Goal: Task Accomplishment & Management: Manage account settings

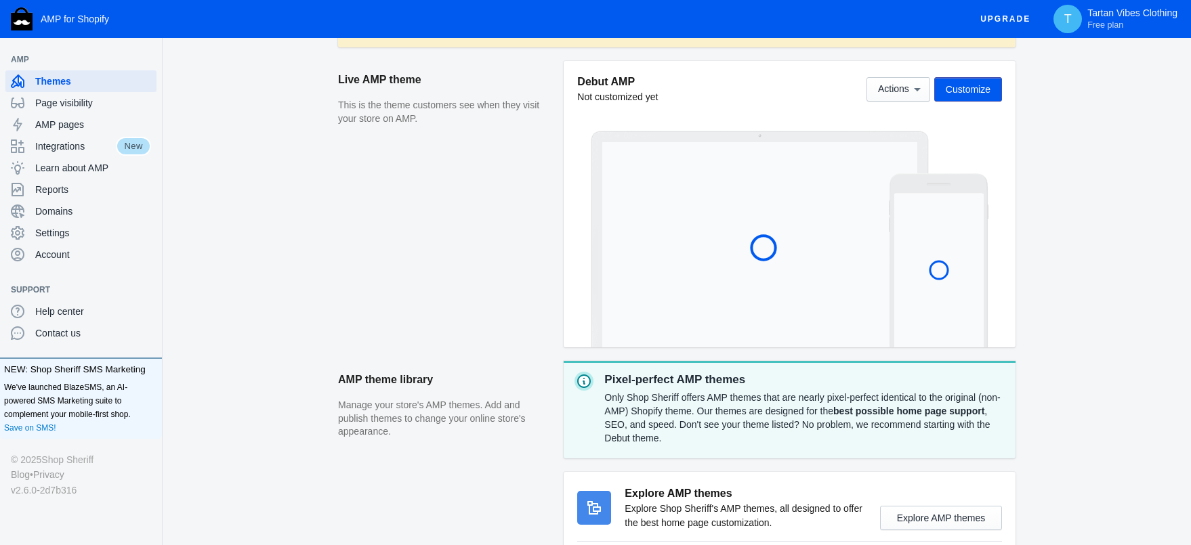
scroll to position [292, 0]
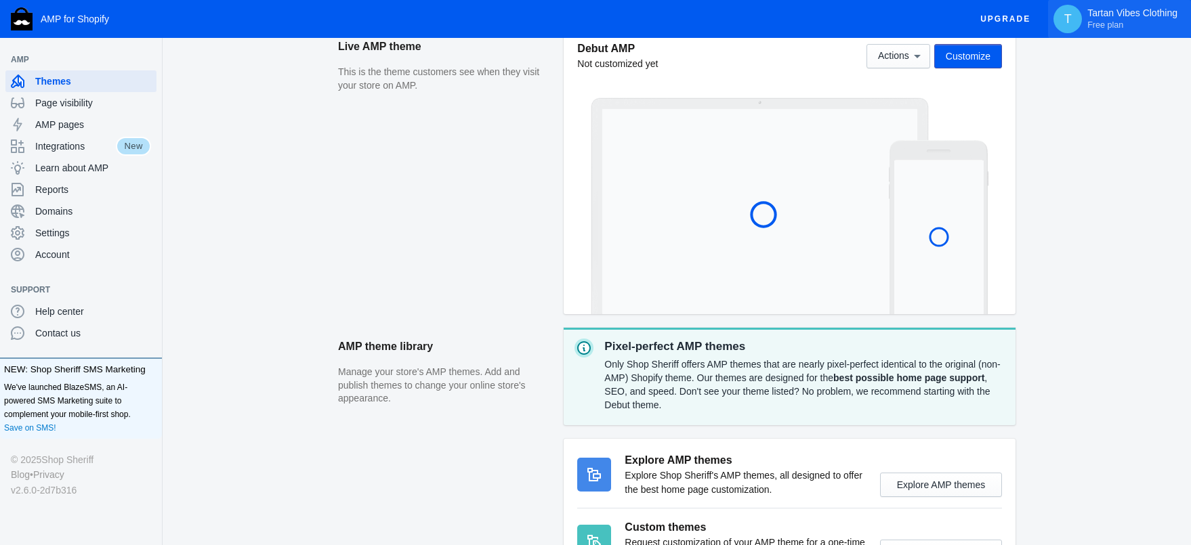
click at [1127, 22] on p "Tartan Vibes Clothing Free plan" at bounding box center [1132, 18] width 90 height 23
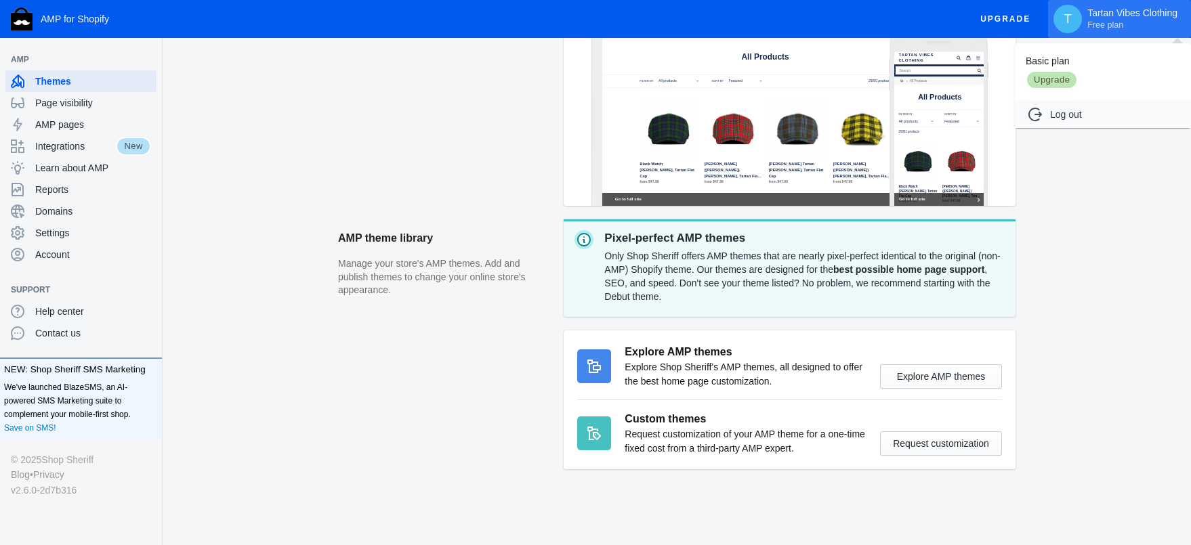
scroll to position [396, 0]
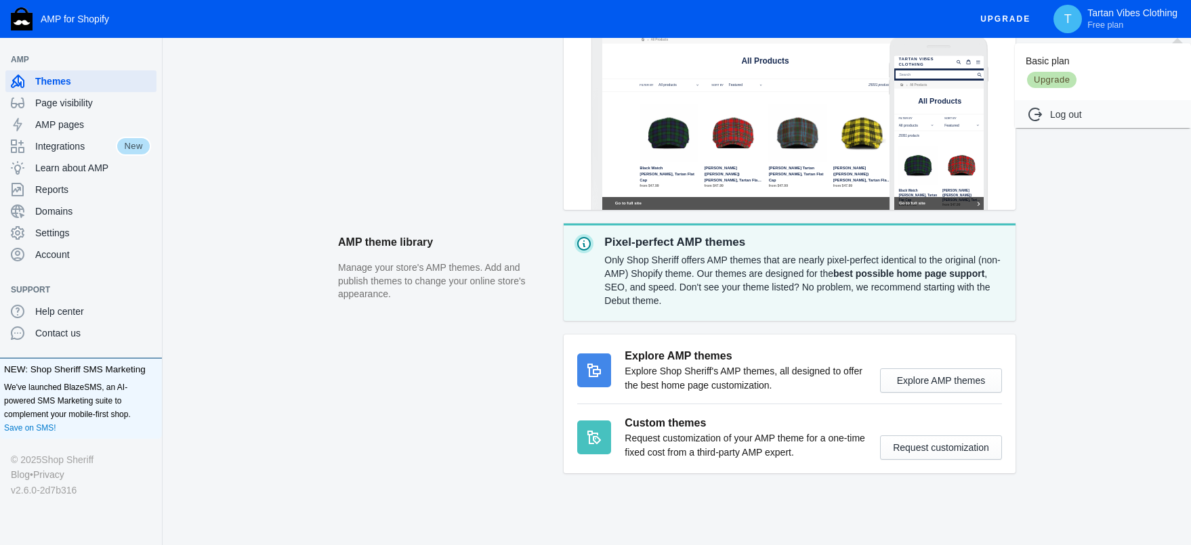
click at [51, 228] on div at bounding box center [595, 272] width 1191 height 545
click at [59, 233] on span "Settings" at bounding box center [93, 233] width 116 height 14
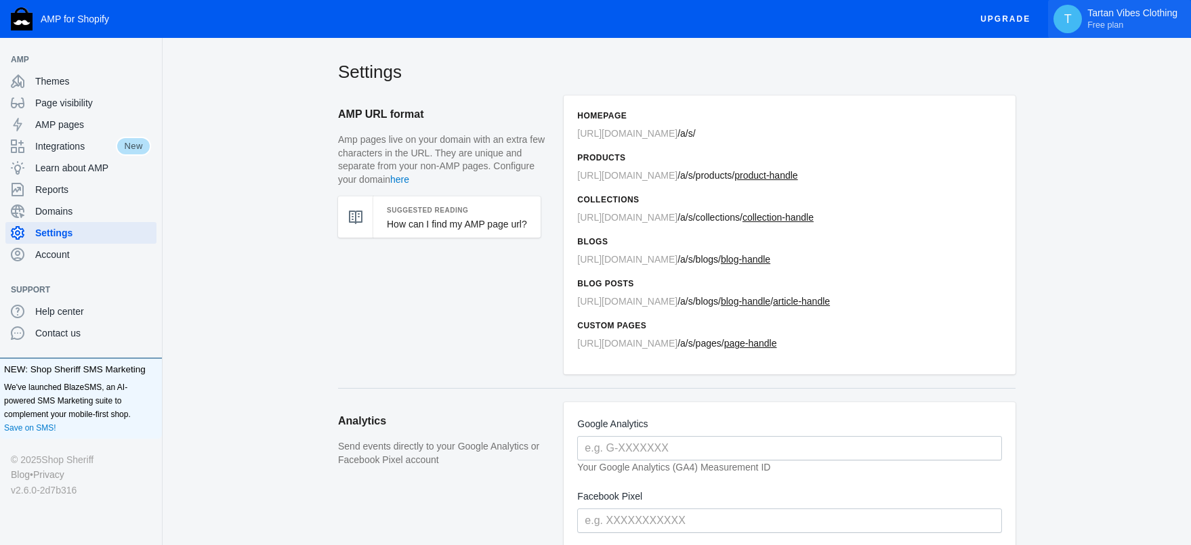
click at [1125, 26] on p "Tartan Vibes Clothing Free plan" at bounding box center [1132, 18] width 90 height 23
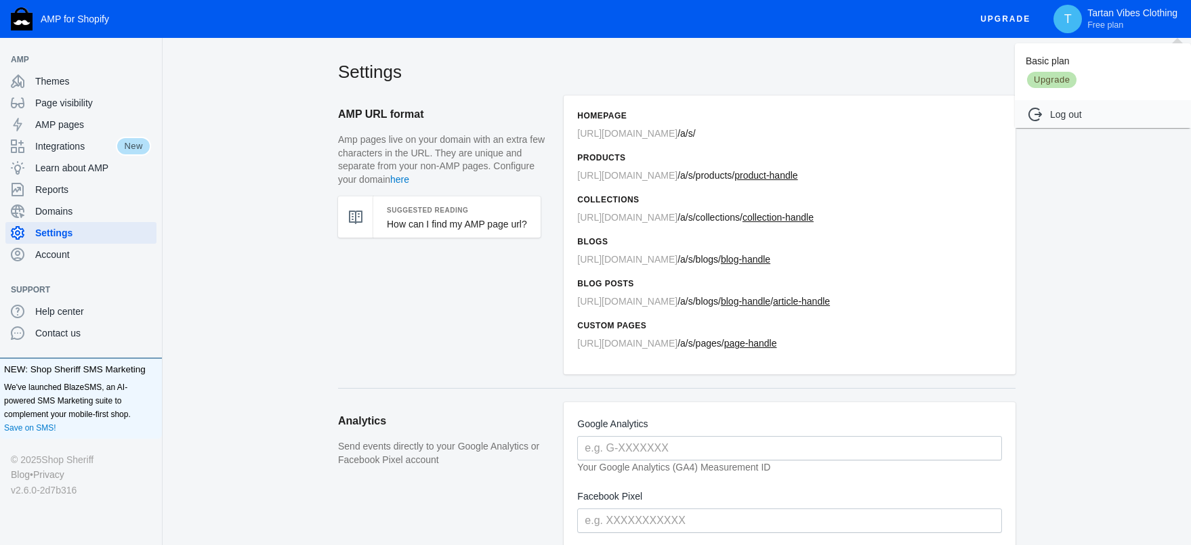
click at [1053, 80] on span "Upgrade" at bounding box center [1052, 79] width 52 height 19
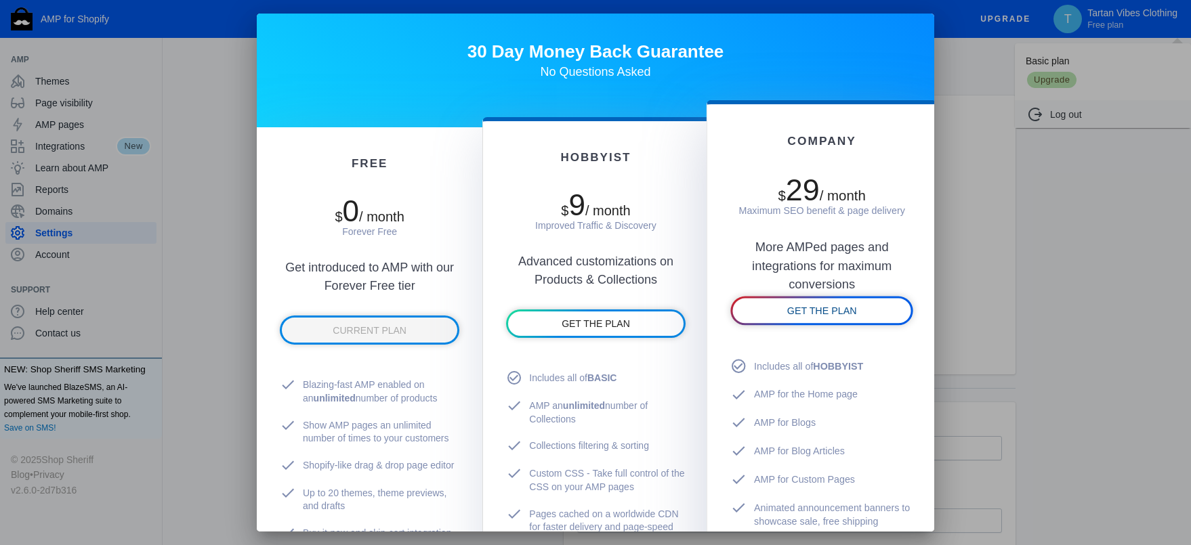
click at [857, 314] on link "GET THE PLAN" at bounding box center [821, 311] width 178 height 25
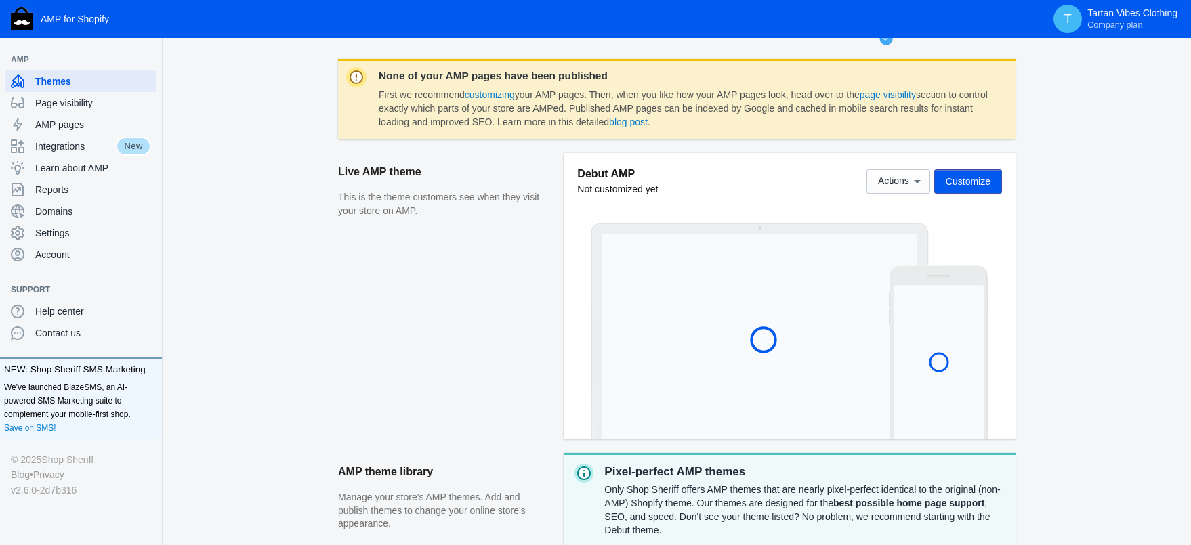
scroll to position [263, 0]
